Goal: Information Seeking & Learning: Learn about a topic

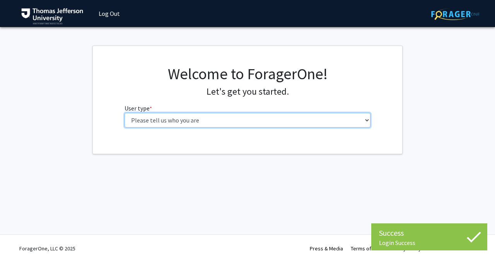
click at [255, 125] on select "Please tell us who you are Undergraduate Student Master's Student Doctoral Cand…" at bounding box center [248, 120] width 247 height 15
select select "3: doc"
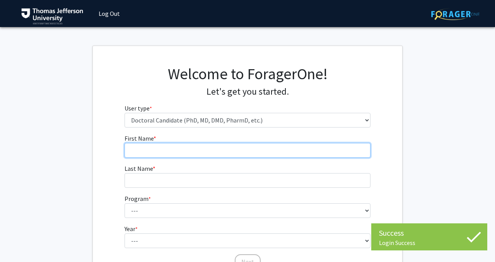
click at [243, 154] on input "First Name * required" at bounding box center [248, 150] width 247 height 15
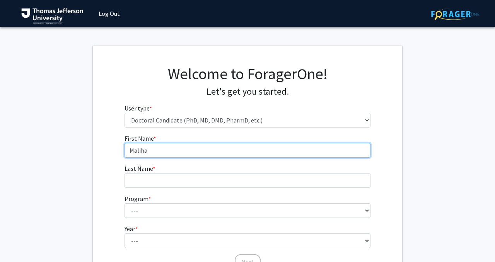
type input "Maliha"
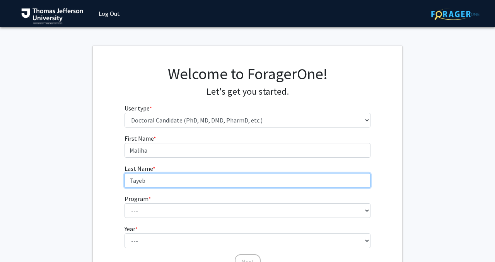
type input "Tayeb"
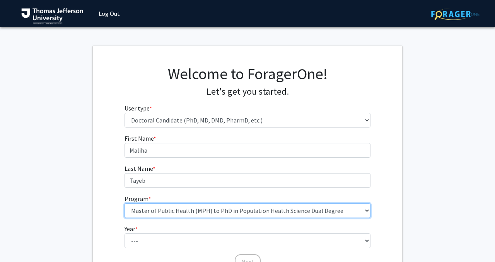
click at [257, 214] on select "--- Accelerated 3+3 BS in Health Sciences/Doctor of [MEDICAL_DATA] Accelerated …" at bounding box center [248, 211] width 247 height 15
click at [180, 208] on select "--- Accelerated 3+3 BS in Health Sciences/Doctor of [MEDICAL_DATA] Accelerated …" at bounding box center [248, 211] width 247 height 15
select select "35: 815"
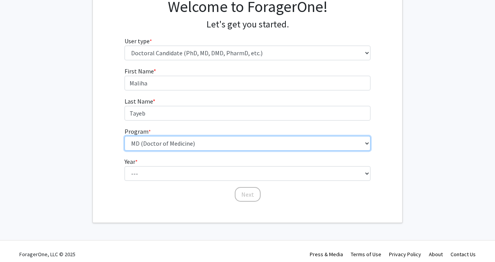
scroll to position [73, 0]
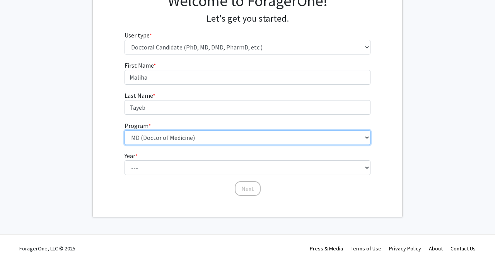
click at [155, 135] on select "--- Accelerated 3+3 BS in Health Sciences/Doctor of [MEDICAL_DATA] Accelerated …" at bounding box center [248, 137] width 247 height 15
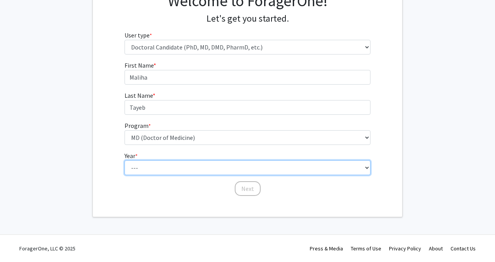
click at [166, 165] on select "--- First Year Second Year Third Year Fourth Year Fifth Year Sixth Year Seventh…" at bounding box center [248, 168] width 247 height 15
select select "1: first_year"
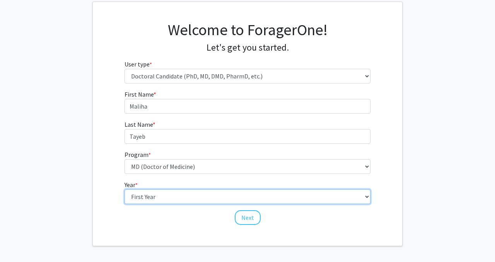
scroll to position [44, 0]
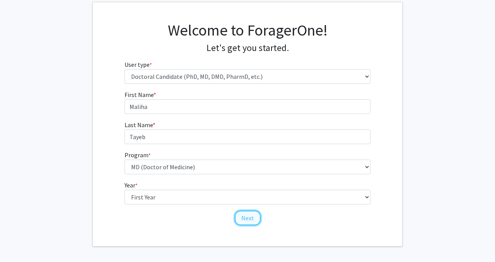
click at [249, 216] on button "Next" at bounding box center [248, 218] width 26 height 15
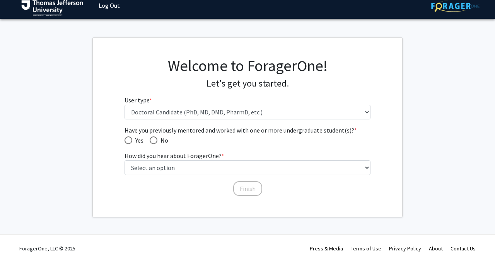
scroll to position [8, 0]
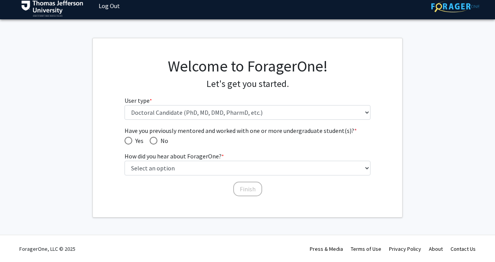
click at [128, 138] on span "Have you previously mentored and worked with one or more undergraduate student(…" at bounding box center [129, 141] width 8 height 8
click at [128, 138] on input "Yes" at bounding box center [129, 141] width 8 height 8
radio input "true"
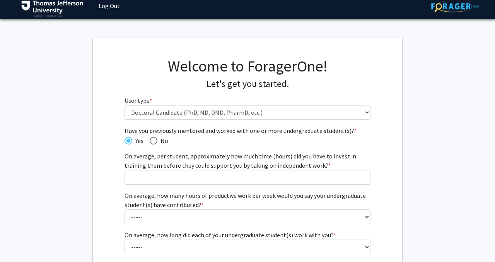
click at [154, 145] on div "Have you previously mentored and worked with one or more undergraduate student(…" at bounding box center [248, 225] width 247 height 198
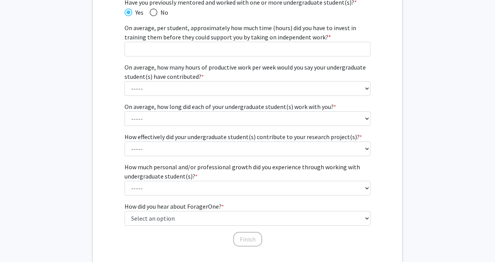
scroll to position [138, 0]
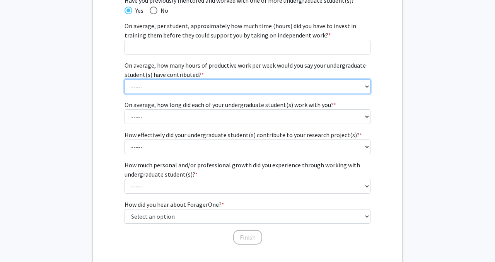
click at [171, 85] on select "----- 1 - 5 hours 6 - 10 hours 11 - 15 hours 16 - 20 hours 21 - 30 hours 31 - 4…" at bounding box center [248, 86] width 247 height 15
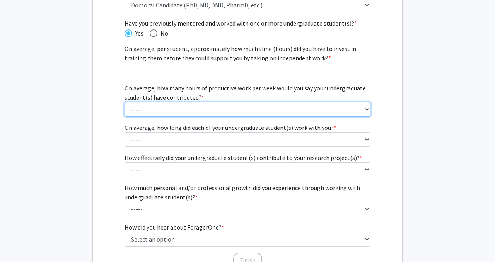
scroll to position [114, 0]
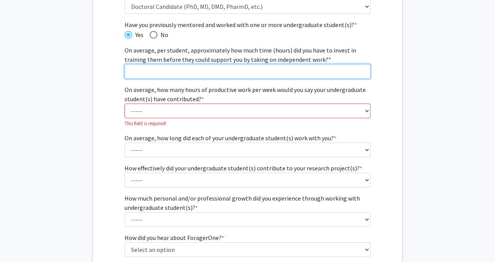
click at [153, 76] on input "On average, per student, approximately how much time (hours) did you have to in…" at bounding box center [248, 71] width 247 height 15
click at [363, 72] on input "0" at bounding box center [248, 71] width 247 height 15
click at [372, 71] on div "Have you previously mentored and worked with one or more undergraduate student(…" at bounding box center [248, 149] width 258 height 259
type input "1"
click at [365, 71] on input "1" at bounding box center [248, 71] width 247 height 15
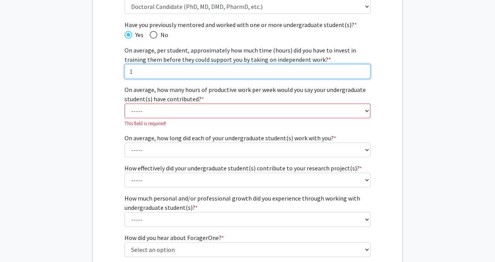
click at [322, 73] on input "1" at bounding box center [248, 71] width 247 height 15
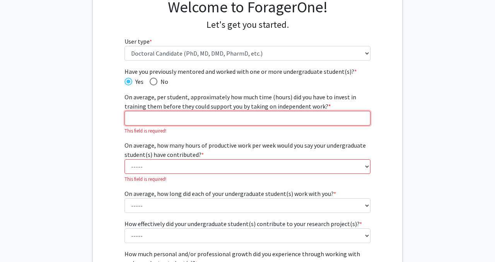
scroll to position [67, 0]
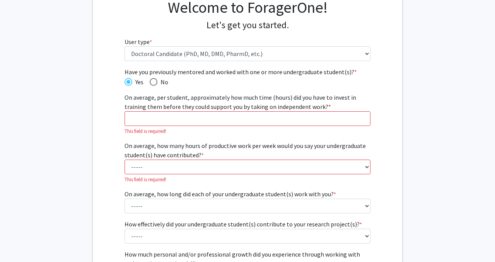
click at [310, 159] on label "On average, how many hours of productive work per week would you say your under…" at bounding box center [248, 150] width 247 height 19
click at [310, 160] on select "----- 1 - 5 hours 6 - 10 hours 11 - 15 hours 16 - 20 hours 21 - 30 hours 31 - 4…" at bounding box center [248, 167] width 247 height 15
click at [309, 163] on select "----- 1 - 5 hours 6 - 10 hours 11 - 15 hours 16 - 20 hours 21 - 30 hours 31 - 4…" at bounding box center [248, 167] width 247 height 15
select select "1: 1 - 5 hours"
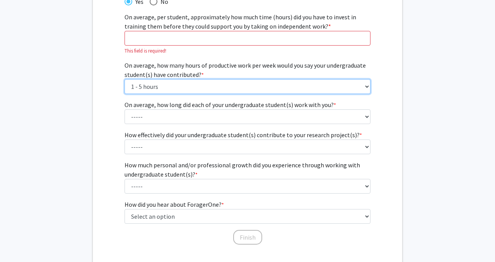
scroll to position [149, 0]
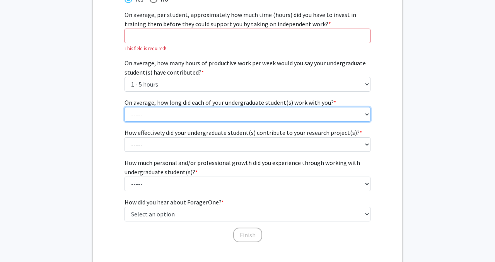
click at [262, 113] on select "----- 1 - 3 months 3 - 6 months 6 months - 1 year 1 - 2 years 2 - 3 years 3 - 4…" at bounding box center [248, 114] width 247 height 15
select select "3: 6 months - 1 year"
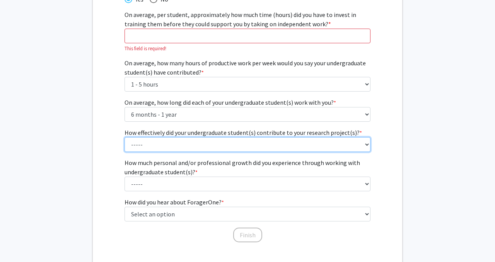
click at [251, 147] on select "----- 1 (Minimally) 2 3 (Moderately) 4 5 (Significantly)" at bounding box center [248, 144] width 247 height 15
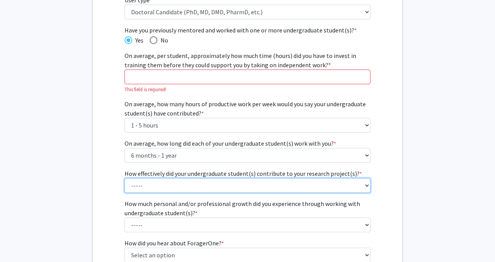
scroll to position [108, 0]
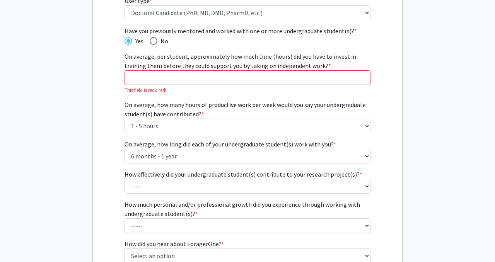
click at [155, 41] on span "Have you previously mentored and worked with one or more undergraduate student(…" at bounding box center [154, 41] width 8 height 8
click at [155, 41] on input "No" at bounding box center [154, 41] width 8 height 8
radio input "true"
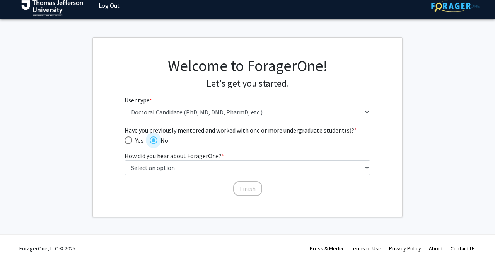
scroll to position [8, 0]
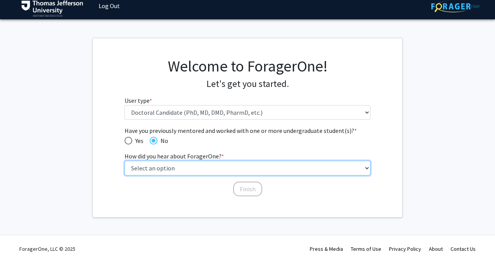
click at [231, 172] on select "Select an option Peer/student recommendation Faculty/staff recommendation Unive…" at bounding box center [248, 168] width 247 height 15
select select "2: faculty_recommendation"
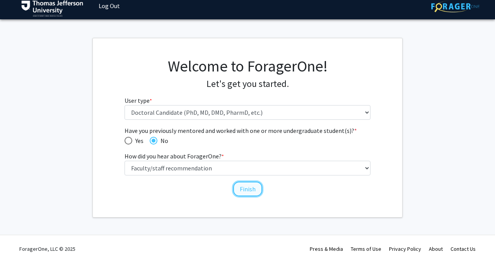
click at [245, 195] on button "Finish" at bounding box center [247, 189] width 29 height 15
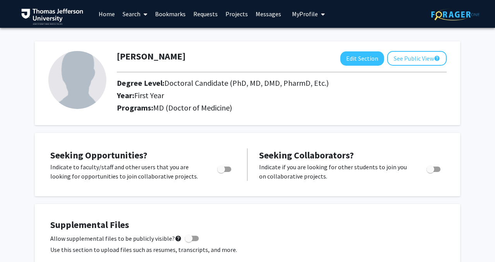
click at [137, 13] on link "Search" at bounding box center [135, 13] width 33 height 27
click at [142, 31] on span "Faculty/Staff" at bounding box center [147, 35] width 57 height 15
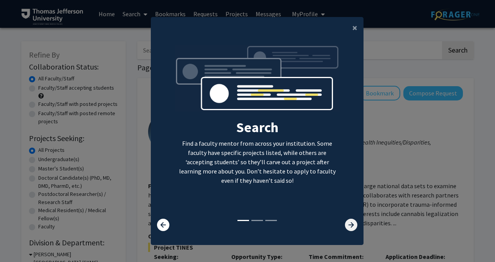
click at [345, 223] on icon at bounding box center [351, 225] width 12 height 12
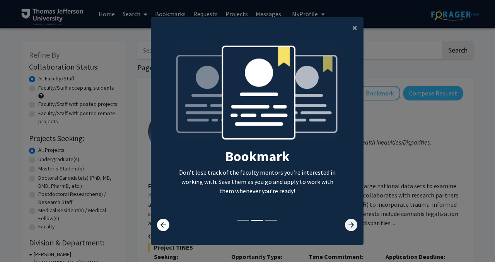
click at [345, 223] on icon at bounding box center [351, 225] width 12 height 12
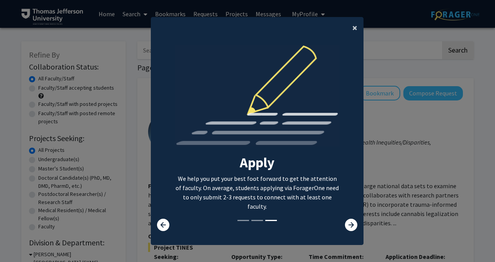
click at [359, 23] on button "×" at bounding box center [354, 28] width 17 height 22
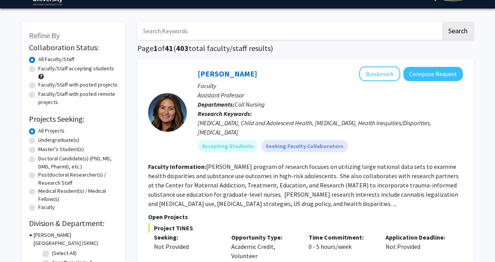
scroll to position [24, 0]
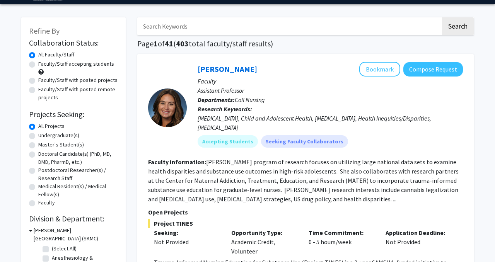
drag, startPoint x: 67, startPoint y: 155, endPoint x: 87, endPoint y: 149, distance: 21.1
click at [89, 149] on fg-radiogroup "Projects Seeking Level All Projects Projects Seeking Level Undergraduate(s) Pro…" at bounding box center [73, 165] width 89 height 86
click at [79, 151] on label "Doctoral Candidate(s) (PhD, MD, DMD, PharmD, etc.)" at bounding box center [78, 158] width 80 height 16
click at [43, 151] on input "Doctoral Candidate(s) (PhD, MD, DMD, PharmD, etc.)" at bounding box center [40, 152] width 5 height 5
radio input "true"
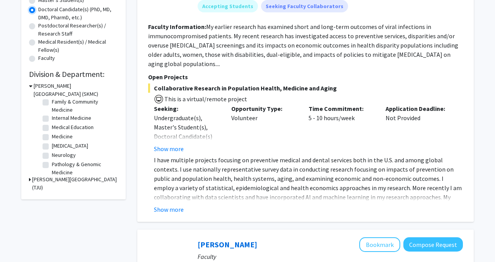
scroll to position [45, 0]
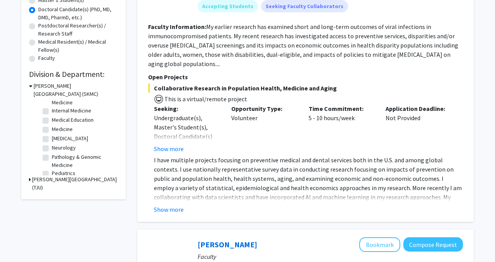
click at [80, 113] on label "Internal Medicine" at bounding box center [71, 111] width 39 height 8
click at [57, 112] on input "Internal Medicine" at bounding box center [54, 109] width 5 height 5
checkbox input "true"
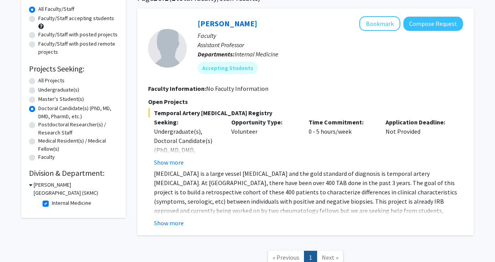
scroll to position [52, 0]
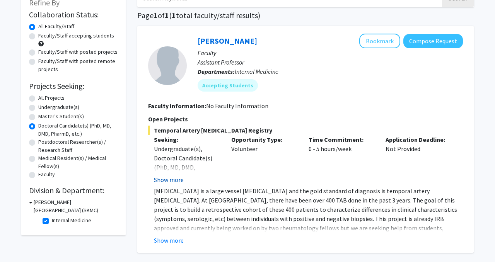
click at [176, 178] on button "Show more" at bounding box center [169, 179] width 30 height 9
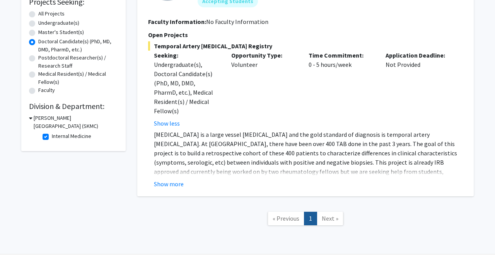
scroll to position [147, 0]
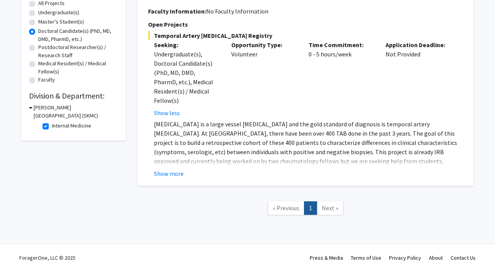
click at [334, 204] on span "Next »" at bounding box center [330, 208] width 17 height 8
click at [52, 123] on label "Internal Medicine" at bounding box center [71, 126] width 39 height 8
click at [52, 123] on input "Internal Medicine" at bounding box center [54, 124] width 5 height 5
checkbox input "false"
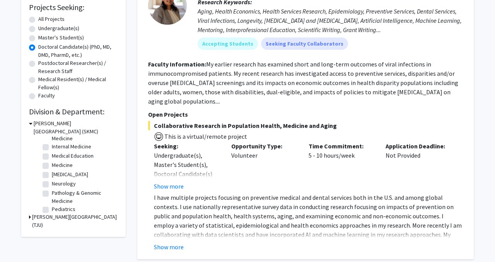
scroll to position [50, 0]
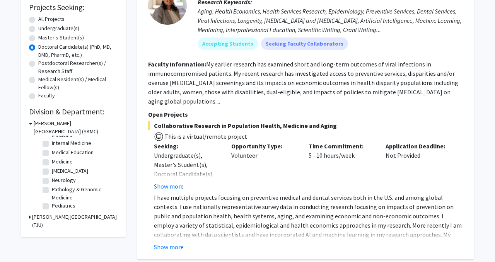
click at [63, 163] on label "Medicine" at bounding box center [62, 162] width 21 height 8
click at [57, 163] on input "Medicine" at bounding box center [54, 160] width 5 height 5
checkbox input "true"
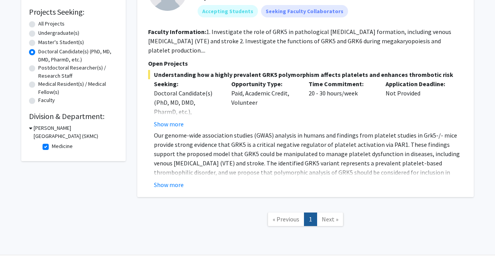
scroll to position [121, 0]
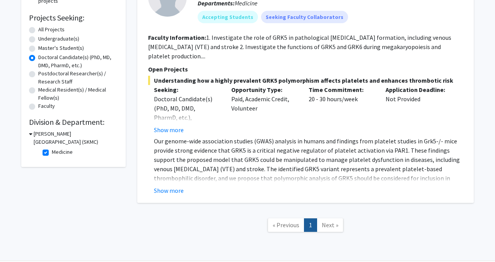
click at [61, 154] on label "Medicine" at bounding box center [62, 152] width 21 height 8
click at [57, 153] on input "Medicine" at bounding box center [54, 150] width 5 height 5
checkbox input "false"
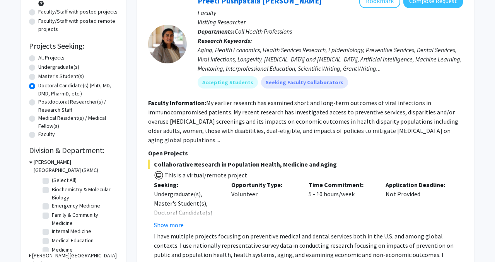
scroll to position [93, 0]
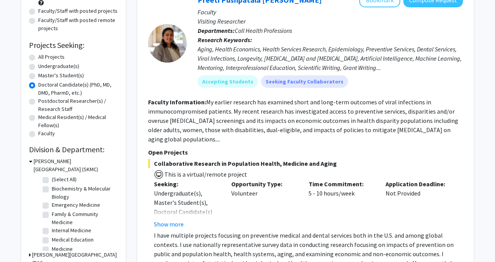
click at [64, 181] on label "(Select All)" at bounding box center [64, 180] width 25 height 8
click at [57, 181] on input "(Select All)" at bounding box center [54, 178] width 5 height 5
checkbox input "true"
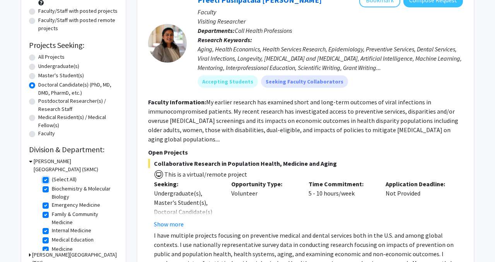
checkbox input "true"
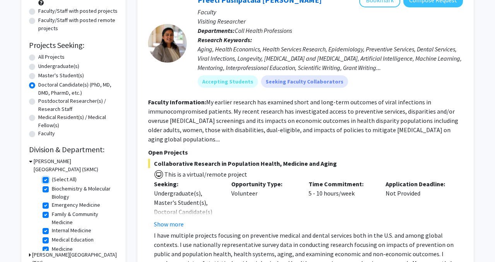
checkbox input "true"
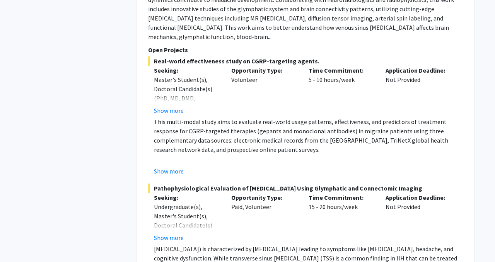
scroll to position [4133, 0]
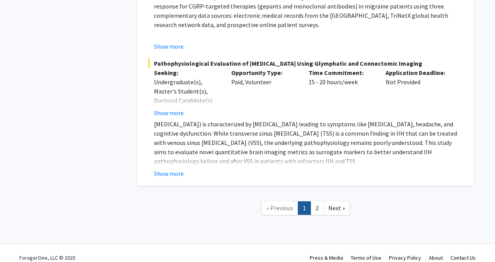
click at [311, 202] on link "1" at bounding box center [304, 209] width 13 height 14
click at [316, 202] on link "2" at bounding box center [317, 209] width 13 height 14
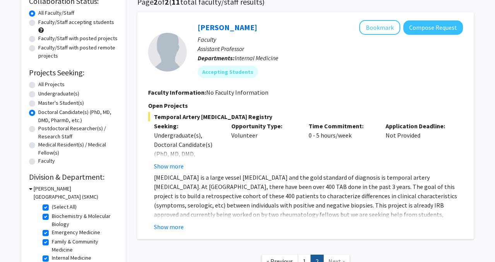
scroll to position [130, 0]
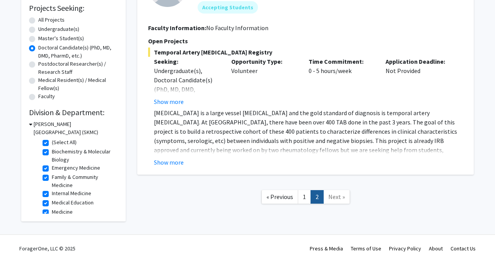
click at [65, 143] on label "(Select All)" at bounding box center [64, 143] width 25 height 8
click at [57, 143] on input "(Select All)" at bounding box center [54, 141] width 5 height 5
checkbox input "false"
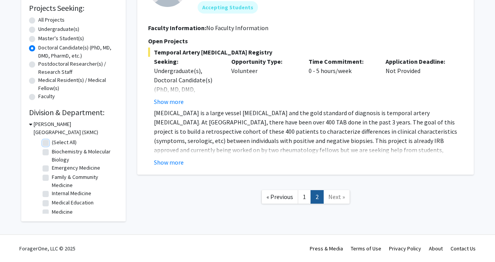
checkbox input "false"
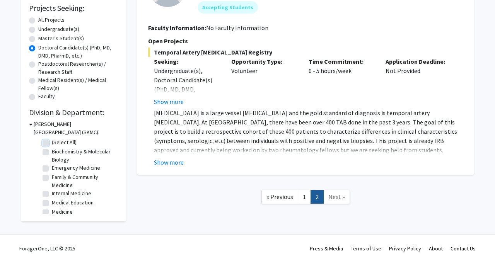
checkbox input "false"
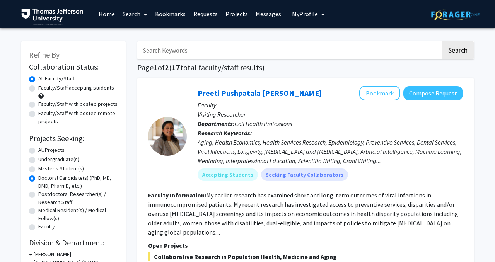
click at [104, 13] on link "Home" at bounding box center [107, 13] width 24 height 27
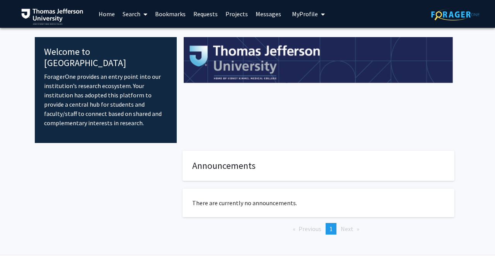
click at [328, 98] on div at bounding box center [319, 90] width 284 height 106
click at [139, 14] on link "Search" at bounding box center [135, 13] width 33 height 27
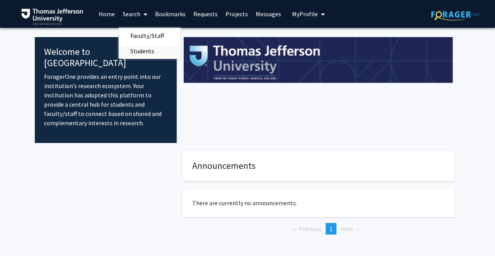
click at [145, 50] on span "Students" at bounding box center [142, 50] width 47 height 15
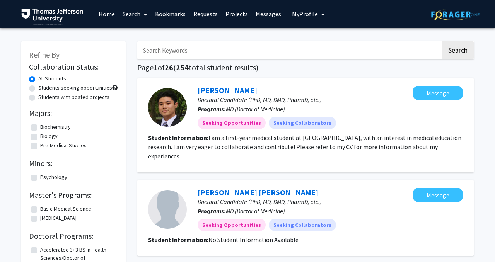
click at [149, 12] on link "Search" at bounding box center [135, 13] width 33 height 27
click at [145, 28] on span "Faculty/Staff" at bounding box center [147, 35] width 57 height 15
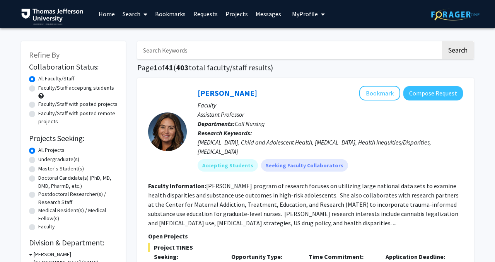
click at [138, 15] on link "Search" at bounding box center [135, 13] width 33 height 27
click at [141, 35] on span "Faculty/Staff" at bounding box center [147, 35] width 57 height 15
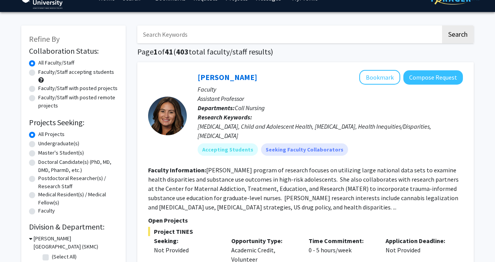
scroll to position [16, 0]
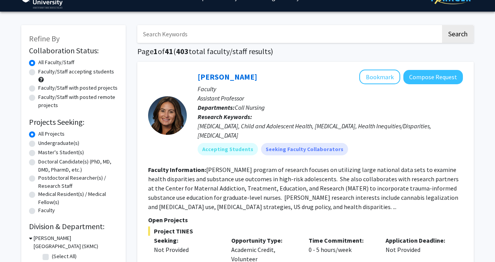
click at [68, 161] on label "Doctoral Candidate(s) (PhD, MD, DMD, PharmD, etc.)" at bounding box center [78, 166] width 80 height 16
click at [43, 161] on input "Doctoral Candidate(s) (PhD, MD, DMD, PharmD, etc.)" at bounding box center [40, 160] width 5 height 5
radio input "true"
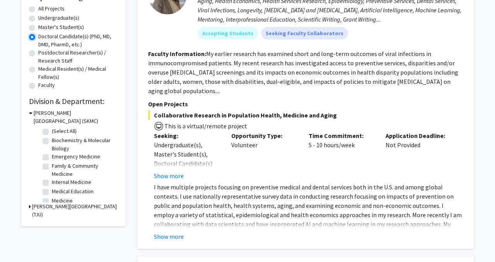
scroll to position [153, 0]
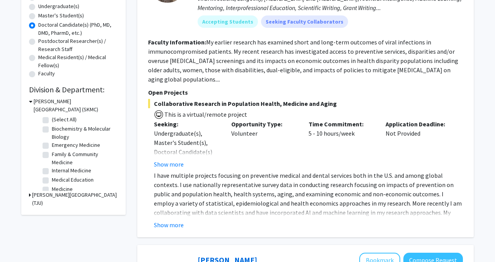
click at [30, 194] on icon at bounding box center [30, 195] width 2 height 8
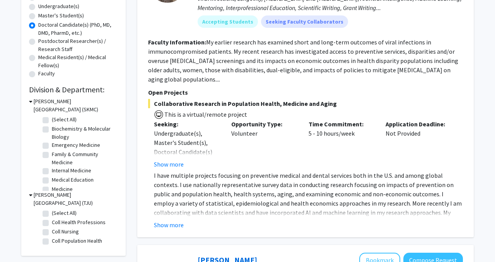
click at [30, 194] on icon at bounding box center [30, 195] width 3 height 8
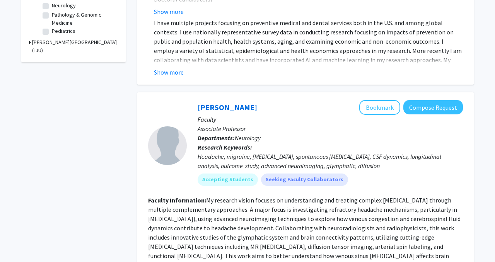
scroll to position [233, 0]
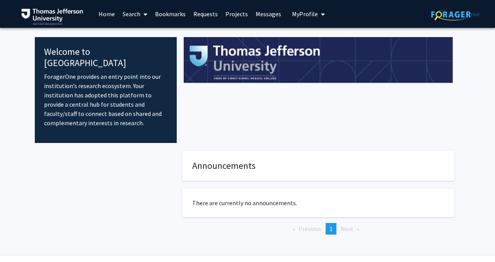
click at [142, 16] on span at bounding box center [144, 14] width 7 height 27
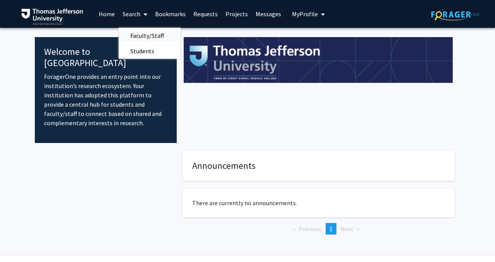
click at [149, 33] on span "Faculty/Staff" at bounding box center [147, 35] width 57 height 15
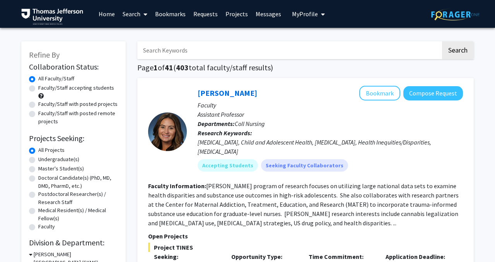
click at [201, 48] on input "Search Keywords" at bounding box center [289, 50] width 304 height 18
click at [442, 41] on button "Search" at bounding box center [458, 50] width 32 height 18
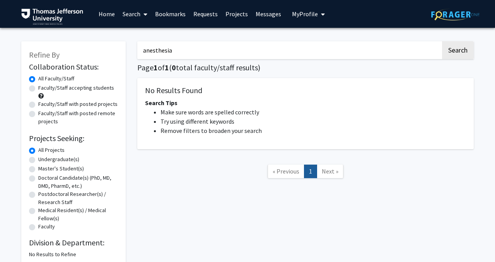
click at [442, 41] on button "Search" at bounding box center [458, 50] width 32 height 18
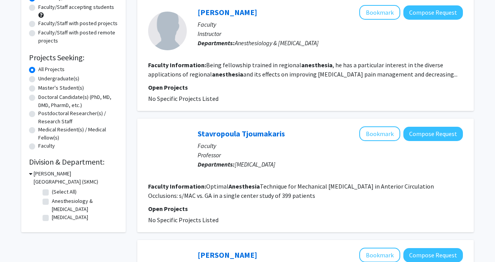
scroll to position [2, 0]
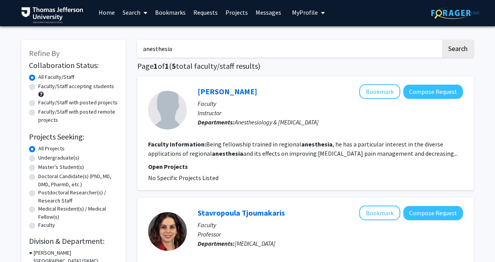
click at [182, 45] on input "anesthesia" at bounding box center [289, 49] width 304 height 18
type input "obstetric"
click at [442, 40] on button "Search" at bounding box center [458, 49] width 32 height 18
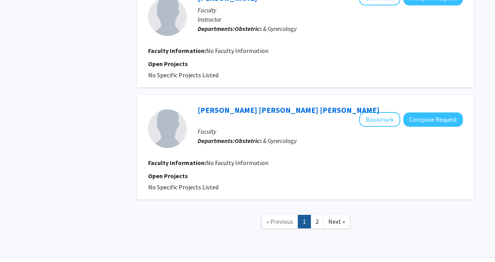
scroll to position [1180, 0]
